Goal: Find specific page/section: Find specific page/section

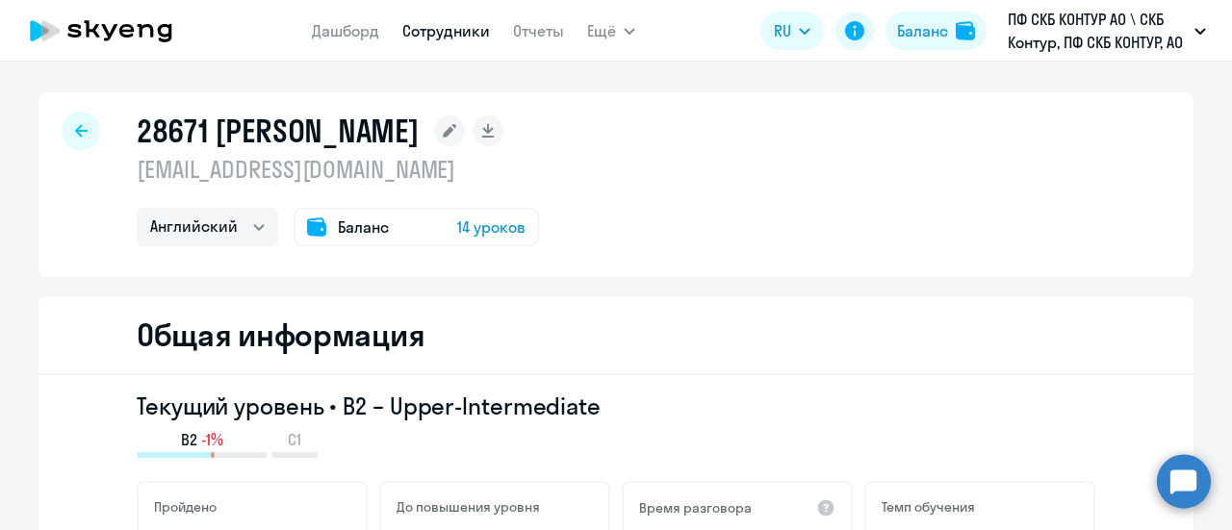
select select "english"
click at [356, 226] on span "Баланс" at bounding box center [363, 227] width 51 height 23
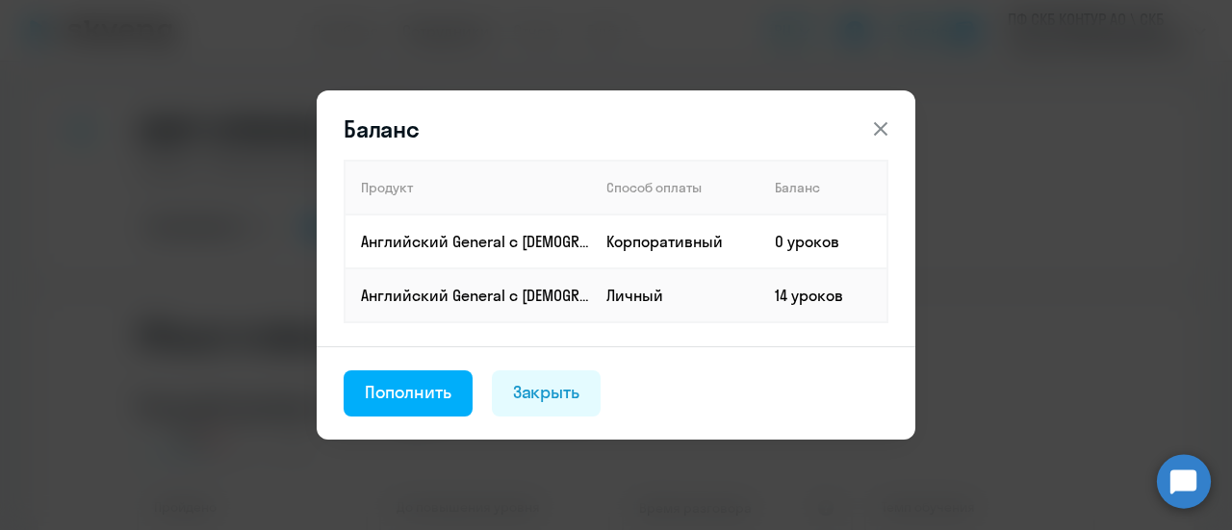
click at [873, 128] on icon at bounding box center [880, 128] width 23 height 23
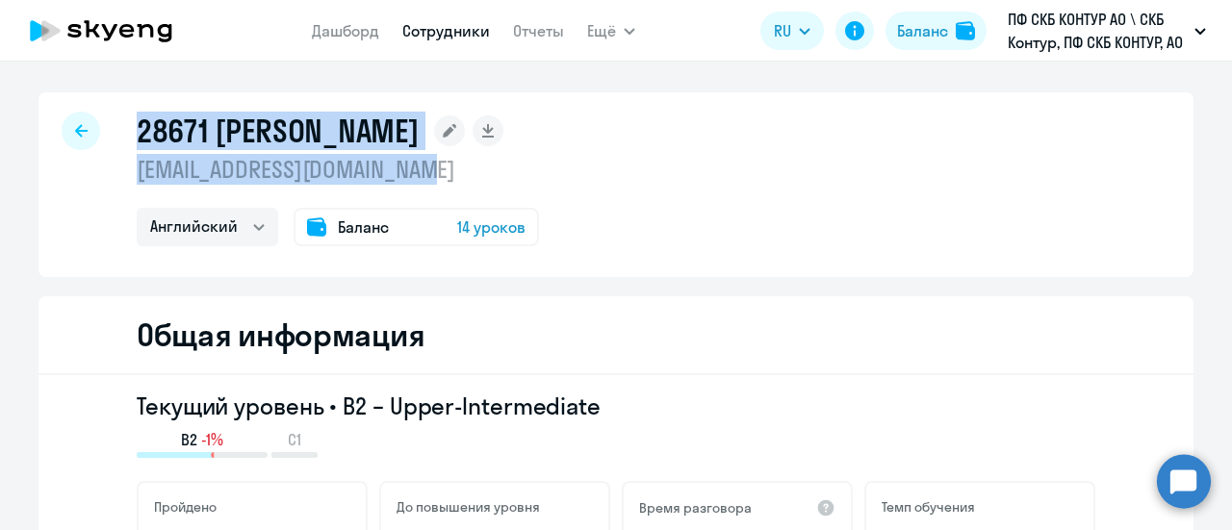
drag, startPoint x: 581, startPoint y: 153, endPoint x: 115, endPoint y: 106, distance: 468.2
click at [115, 106] on div "28671 [PERSON_NAME] [EMAIL_ADDRESS][DOMAIN_NAME] Английский Баланс 14 уроков" at bounding box center [615, 184] width 1155 height 185
click at [483, 166] on p "[EMAIL_ADDRESS][DOMAIN_NAME]" at bounding box center [338, 169] width 402 height 31
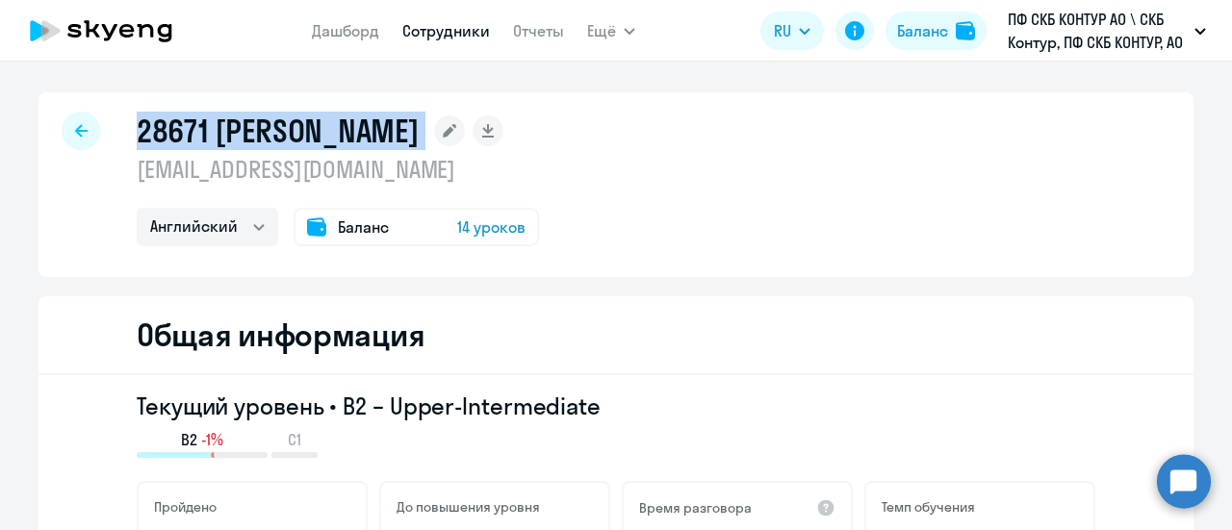
drag, startPoint x: 136, startPoint y: 123, endPoint x: 583, endPoint y: 124, distance: 447.5
click at [539, 124] on div "28671 [PERSON_NAME]" at bounding box center [338, 131] width 402 height 38
copy div "28671 [PERSON_NAME]"
